Goal: Use online tool/utility: Utilize a website feature to perform a specific function

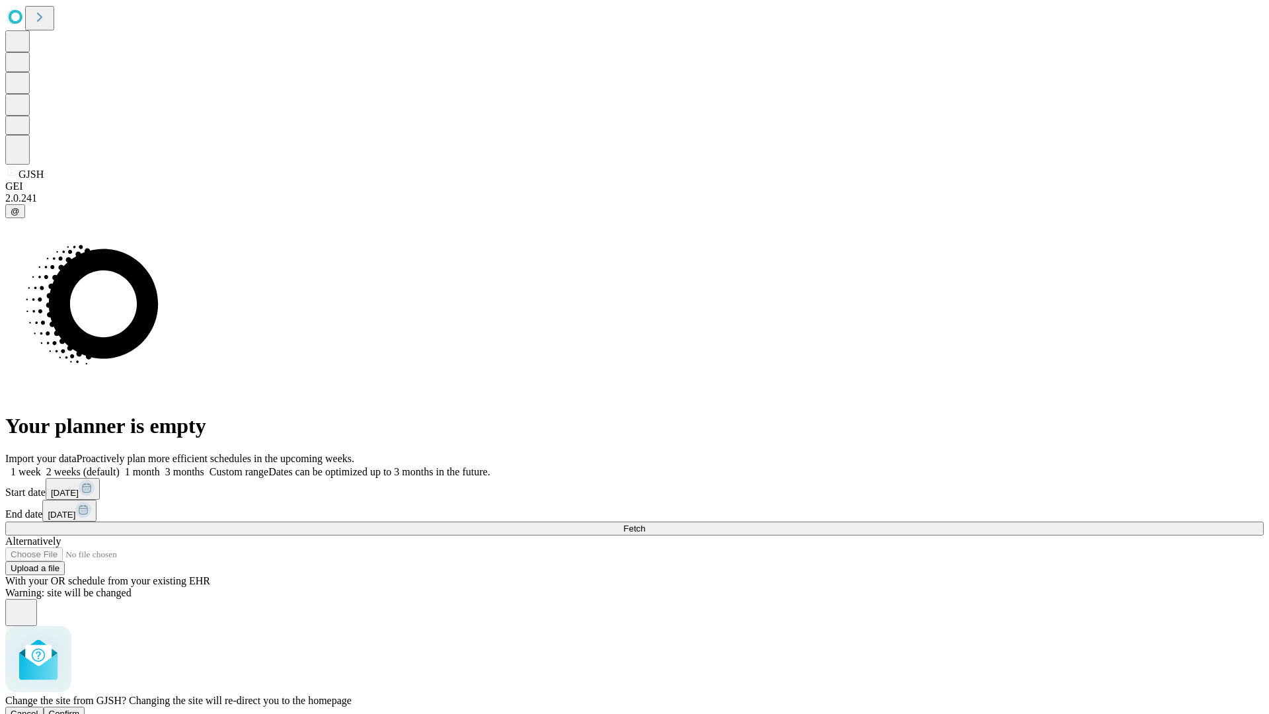
click at [80, 708] on span "Confirm" at bounding box center [64, 713] width 31 height 10
click at [41, 466] on label "1 week" at bounding box center [23, 471] width 36 height 11
click at [645, 523] on span "Fetch" at bounding box center [634, 528] width 22 height 10
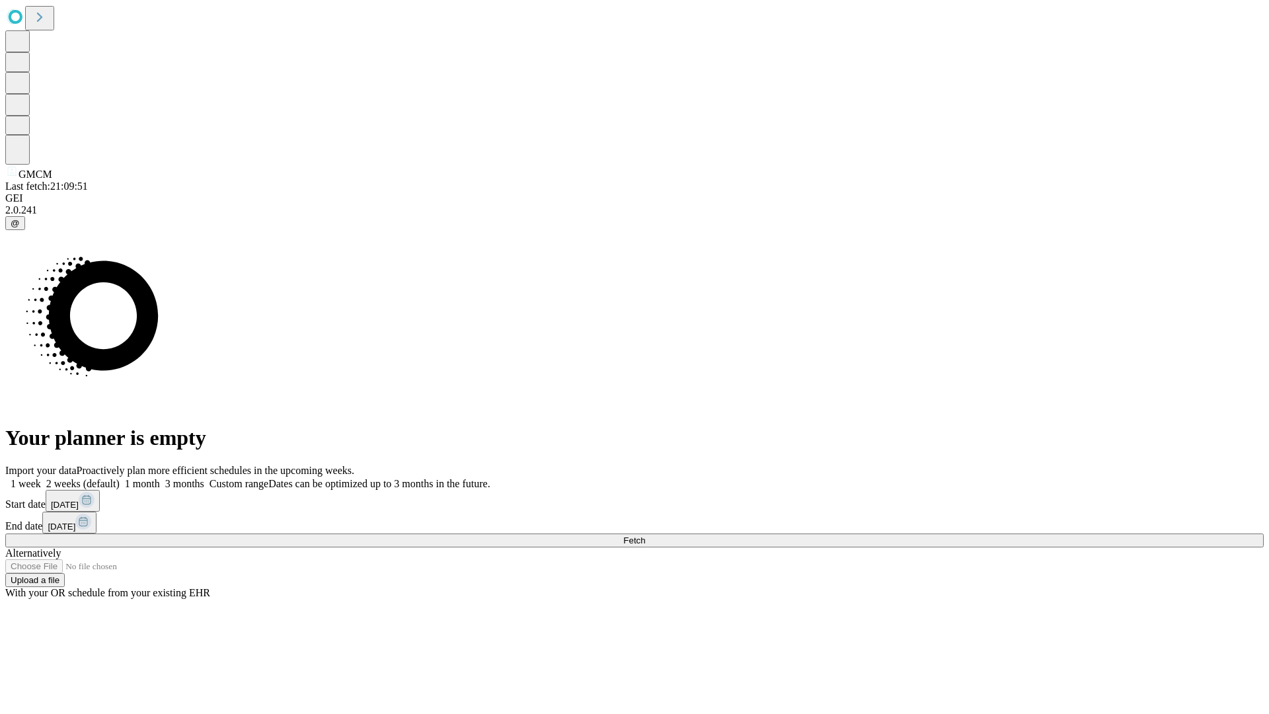
click at [41, 478] on label "1 week" at bounding box center [23, 483] width 36 height 11
click at [645, 535] on span "Fetch" at bounding box center [634, 540] width 22 height 10
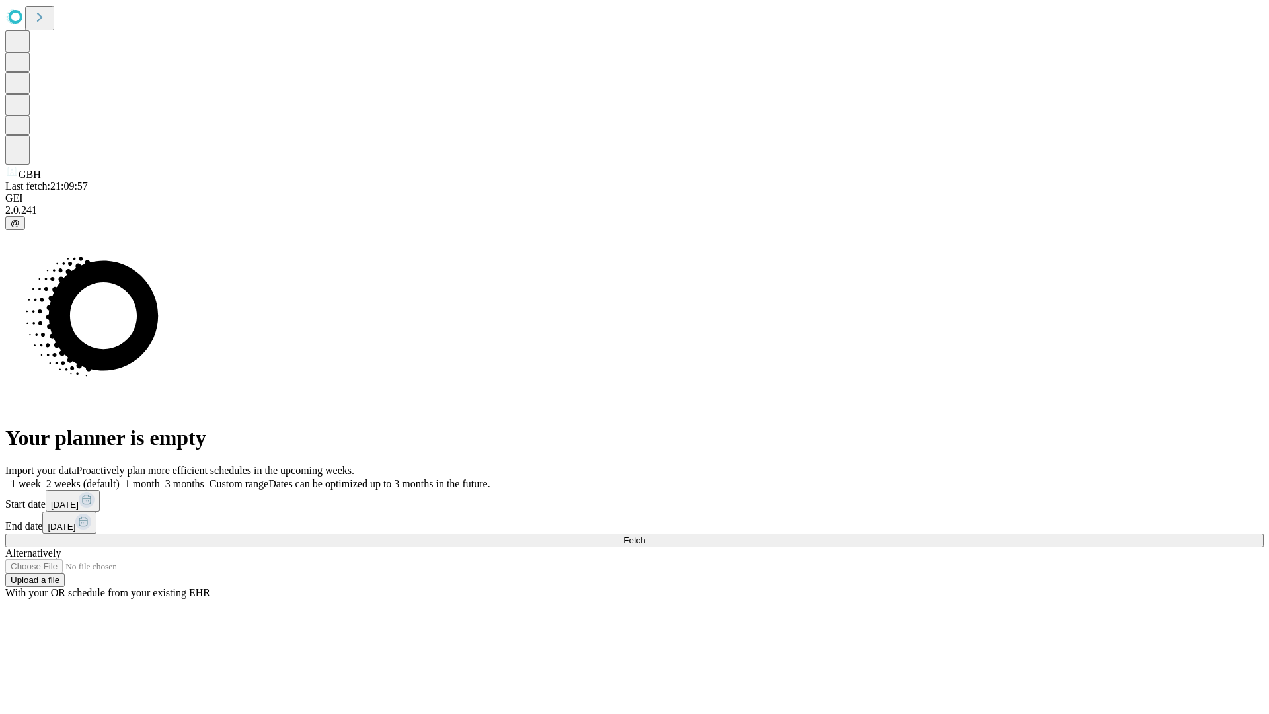
click at [41, 478] on label "1 week" at bounding box center [23, 483] width 36 height 11
click at [645, 535] on span "Fetch" at bounding box center [634, 540] width 22 height 10
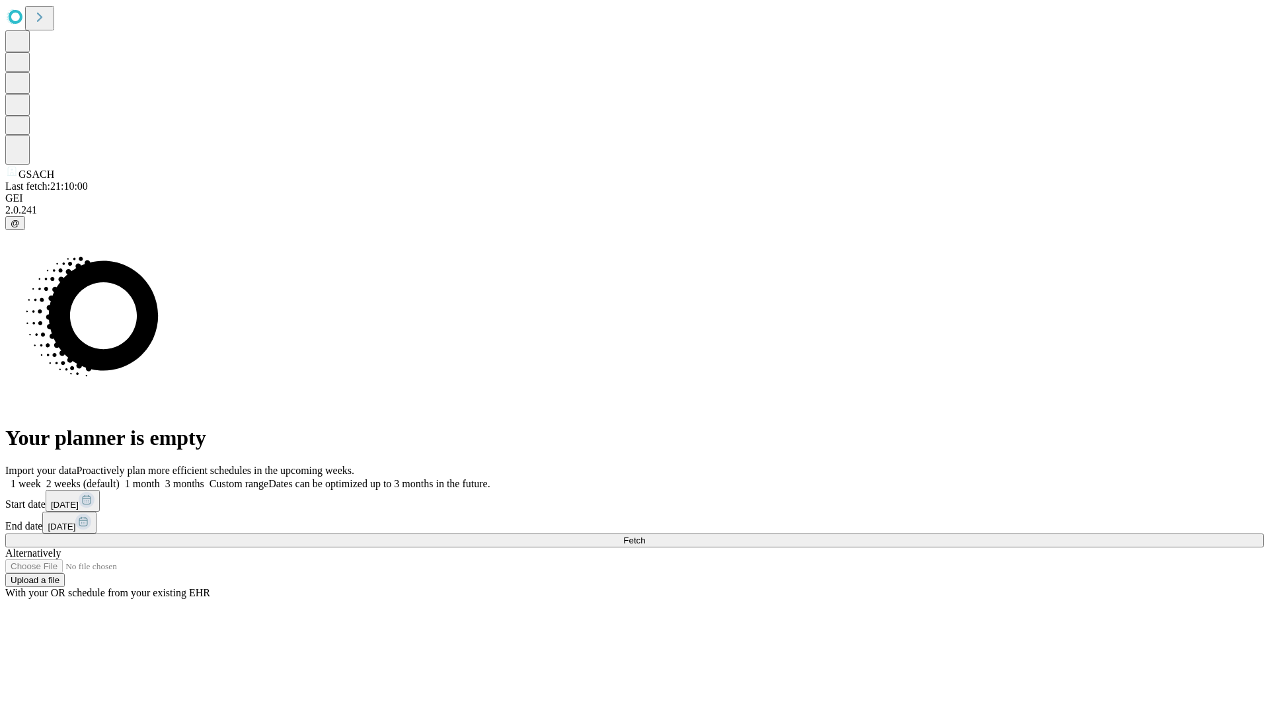
click at [41, 478] on label "1 week" at bounding box center [23, 483] width 36 height 11
click at [645, 535] on span "Fetch" at bounding box center [634, 540] width 22 height 10
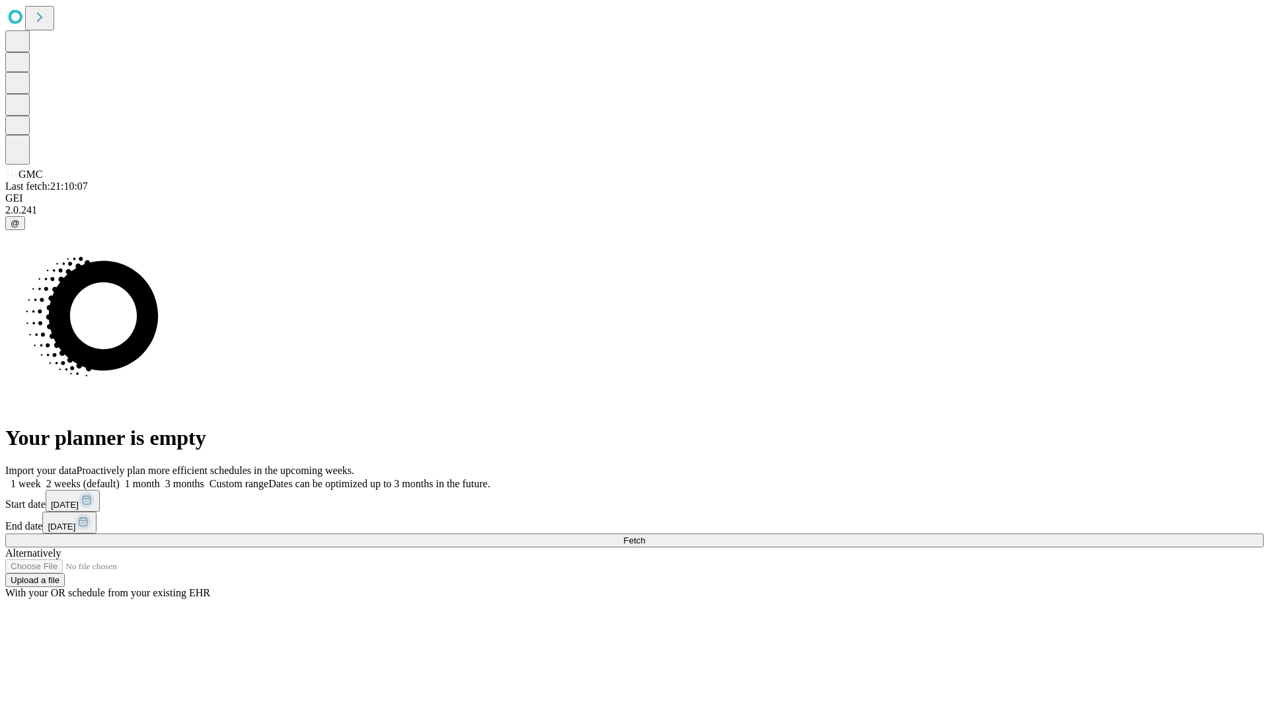
click at [41, 478] on label "1 week" at bounding box center [23, 483] width 36 height 11
click at [645, 535] on span "Fetch" at bounding box center [634, 540] width 22 height 10
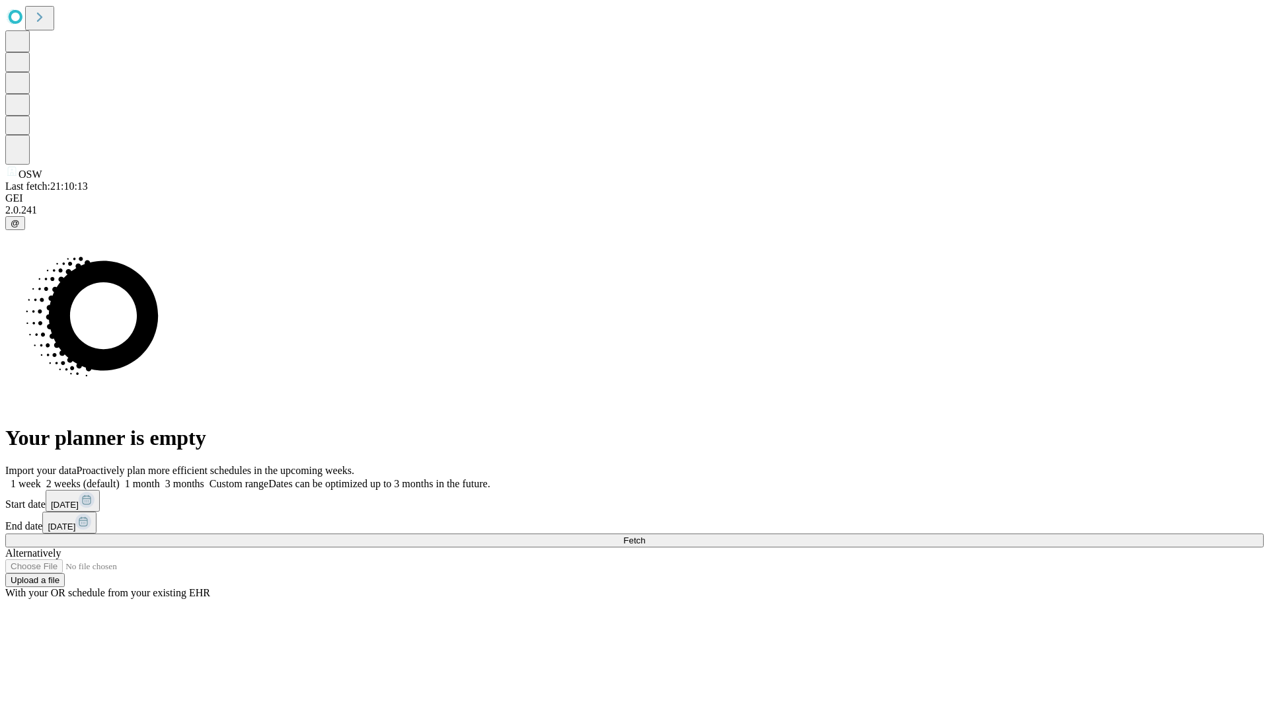
click at [41, 478] on label "1 week" at bounding box center [23, 483] width 36 height 11
click at [645, 535] on span "Fetch" at bounding box center [634, 540] width 22 height 10
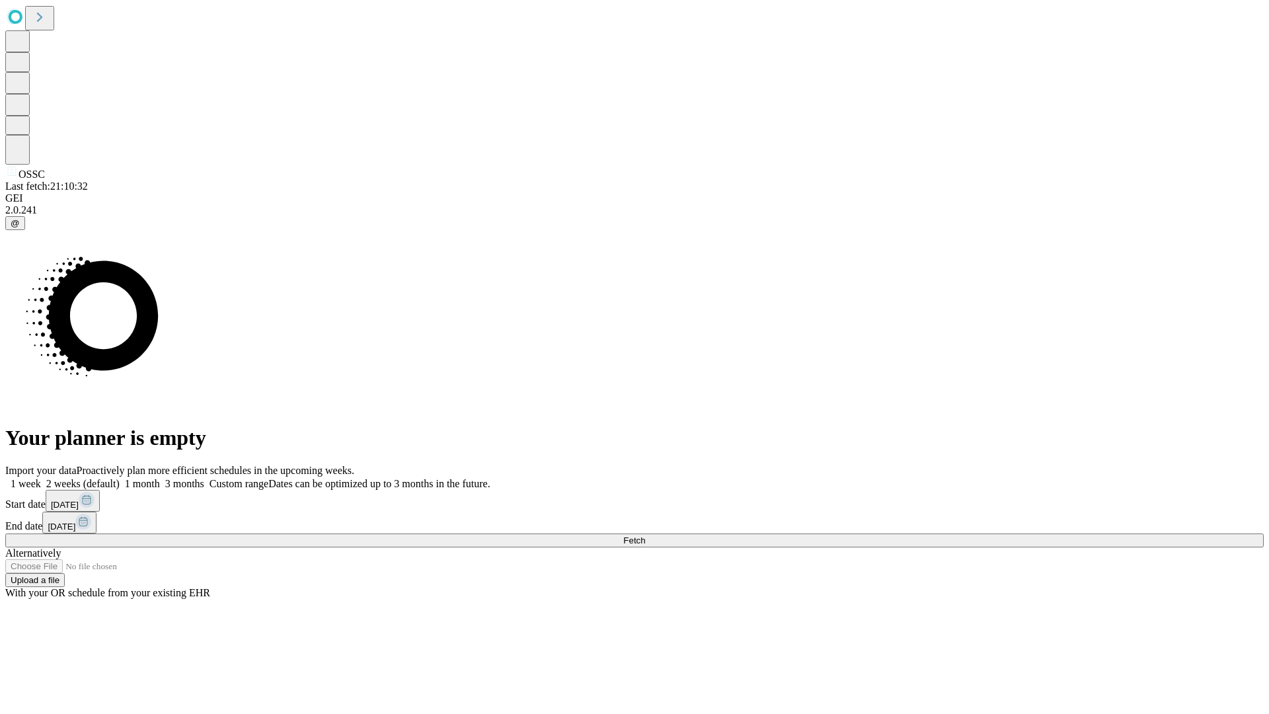
click at [41, 478] on label "1 week" at bounding box center [23, 483] width 36 height 11
click at [645, 535] on span "Fetch" at bounding box center [634, 540] width 22 height 10
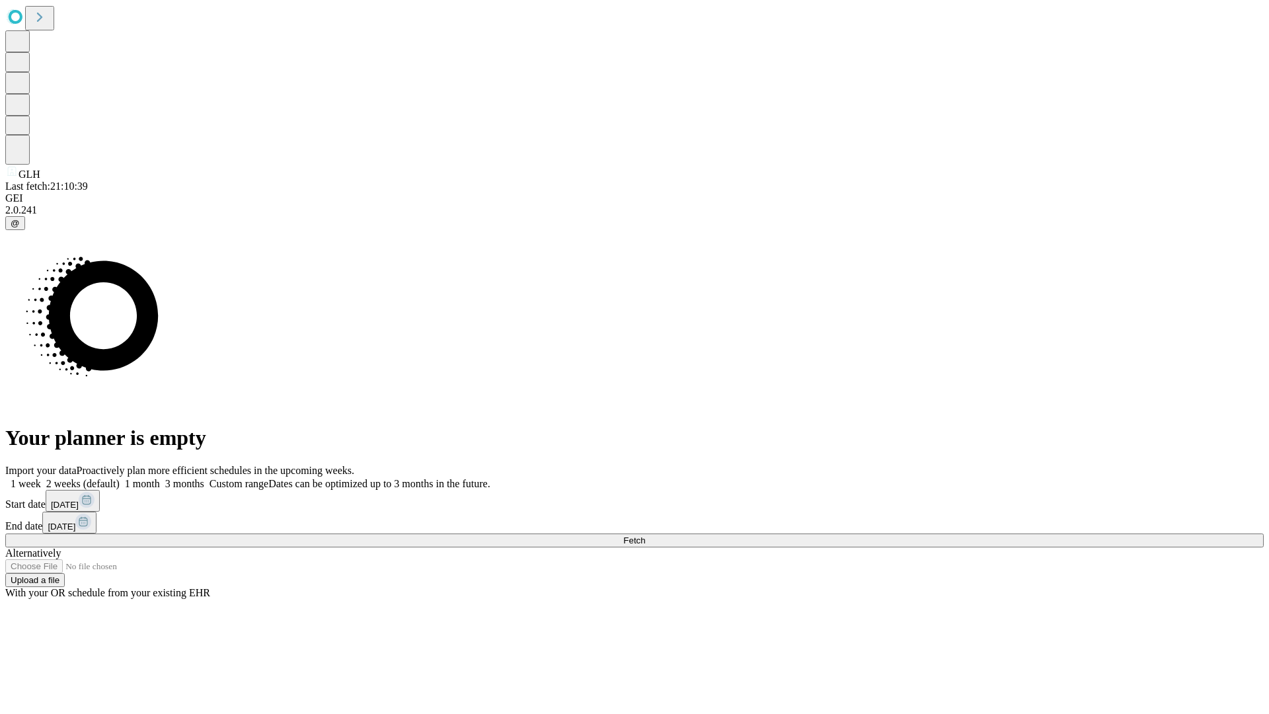
click at [41, 478] on label "1 week" at bounding box center [23, 483] width 36 height 11
click at [645, 535] on span "Fetch" at bounding box center [634, 540] width 22 height 10
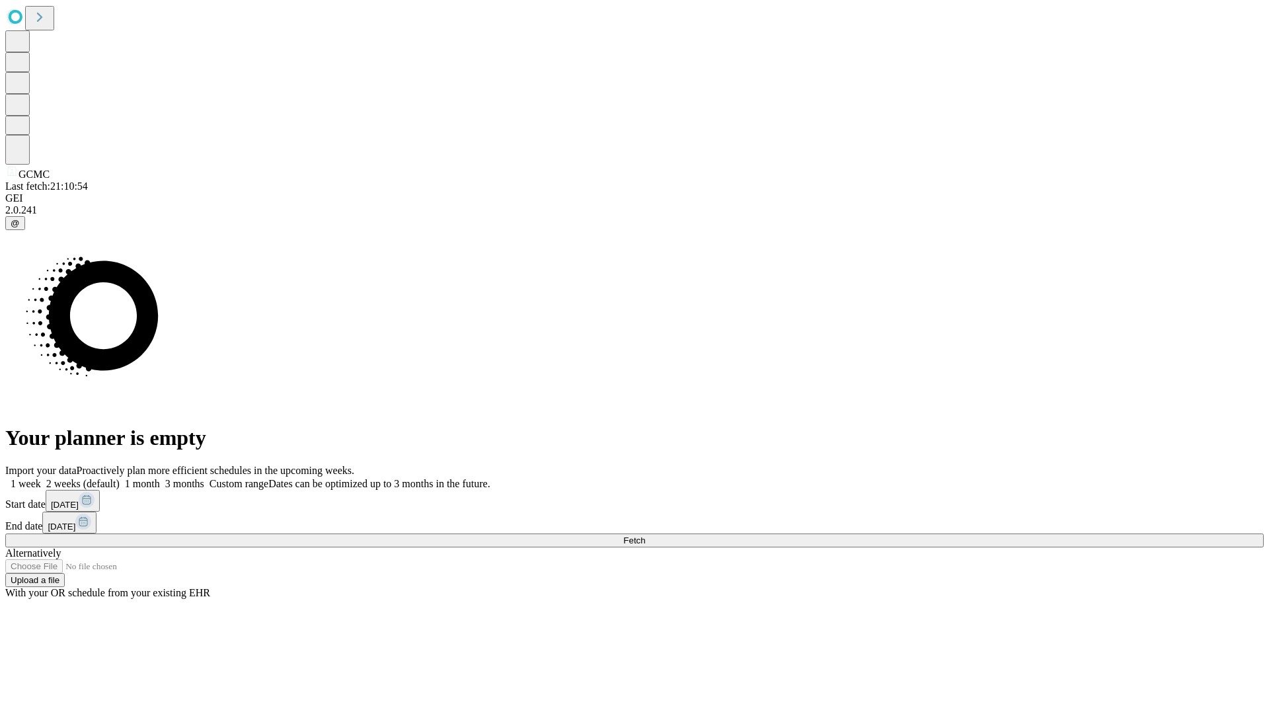
click at [41, 478] on label "1 week" at bounding box center [23, 483] width 36 height 11
click at [645, 535] on span "Fetch" at bounding box center [634, 540] width 22 height 10
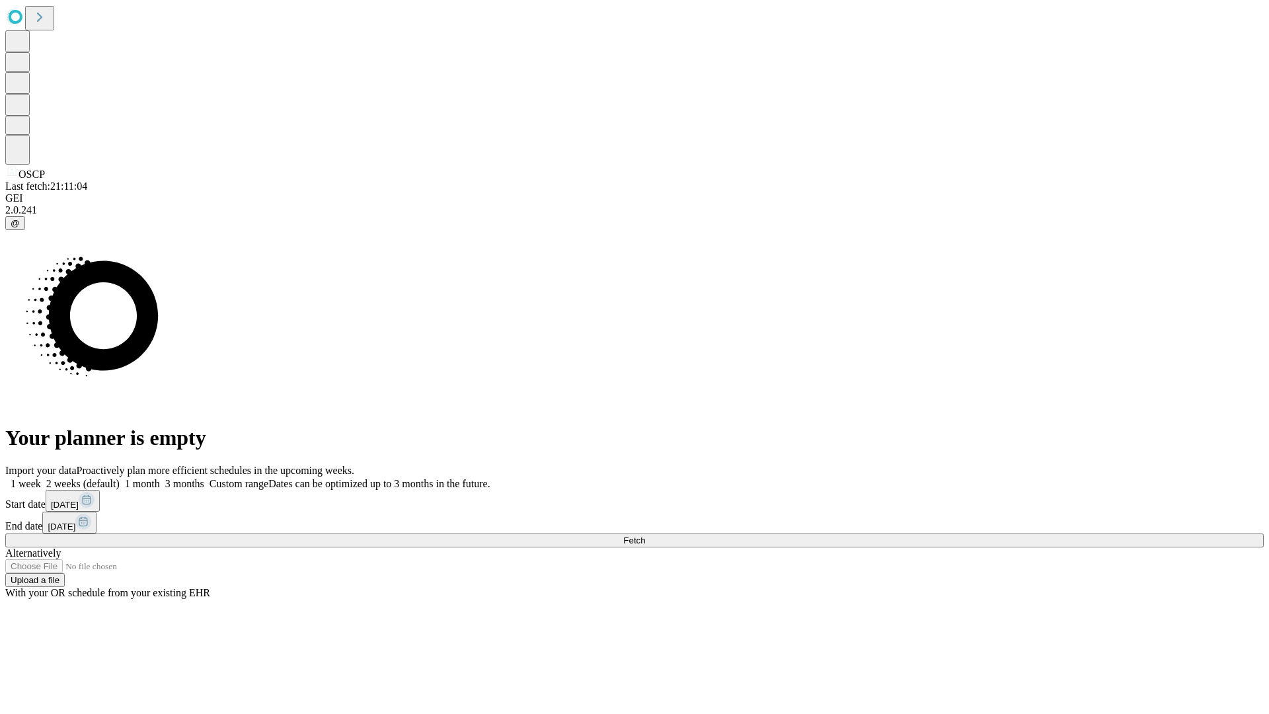
click at [41, 478] on label "1 week" at bounding box center [23, 483] width 36 height 11
click at [645, 535] on span "Fetch" at bounding box center [634, 540] width 22 height 10
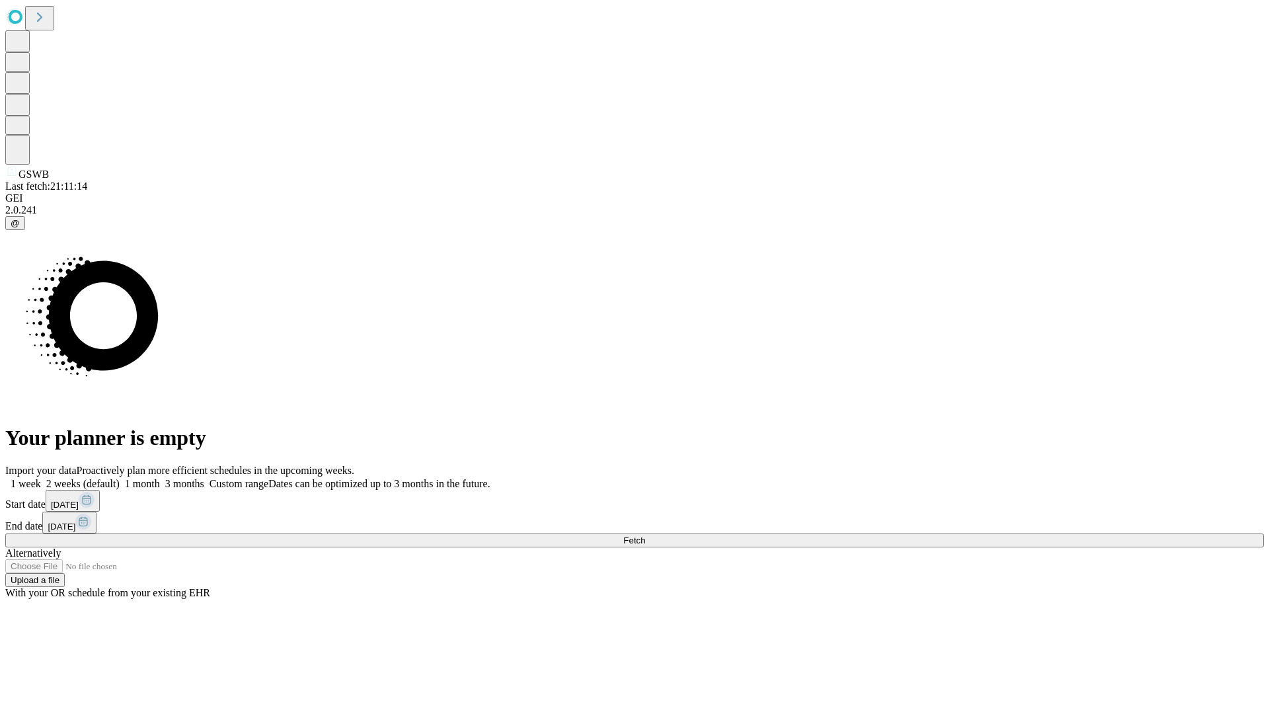
click at [41, 478] on label "1 week" at bounding box center [23, 483] width 36 height 11
click at [645, 535] on span "Fetch" at bounding box center [634, 540] width 22 height 10
